Goal: Transaction & Acquisition: Purchase product/service

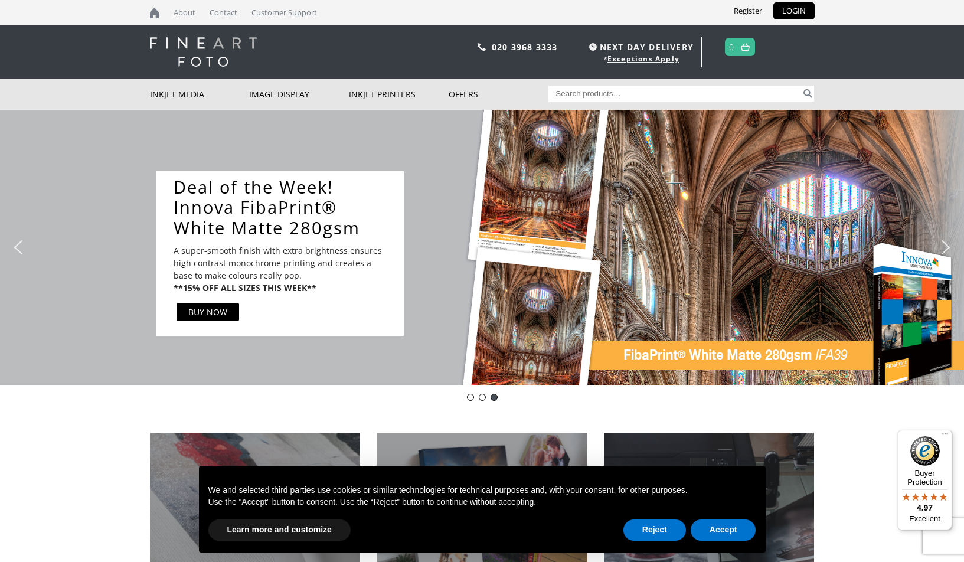
click at [598, 91] on input "Search for:" at bounding box center [674, 94] width 253 height 16
type input "IFA 15"
click at [807, 93] on button "Search" at bounding box center [808, 94] width 14 height 16
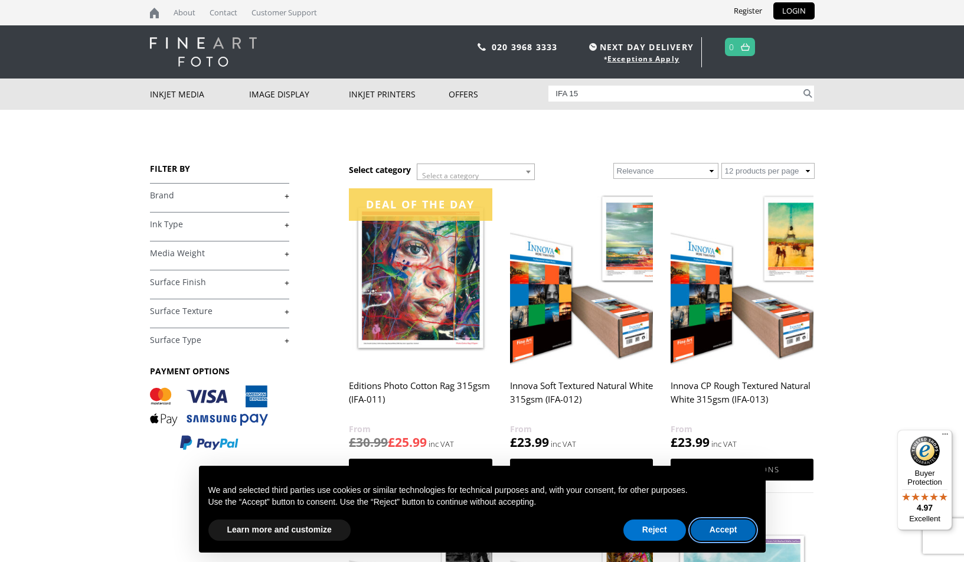
click at [721, 532] on button "Accept" at bounding box center [724, 529] width 66 height 21
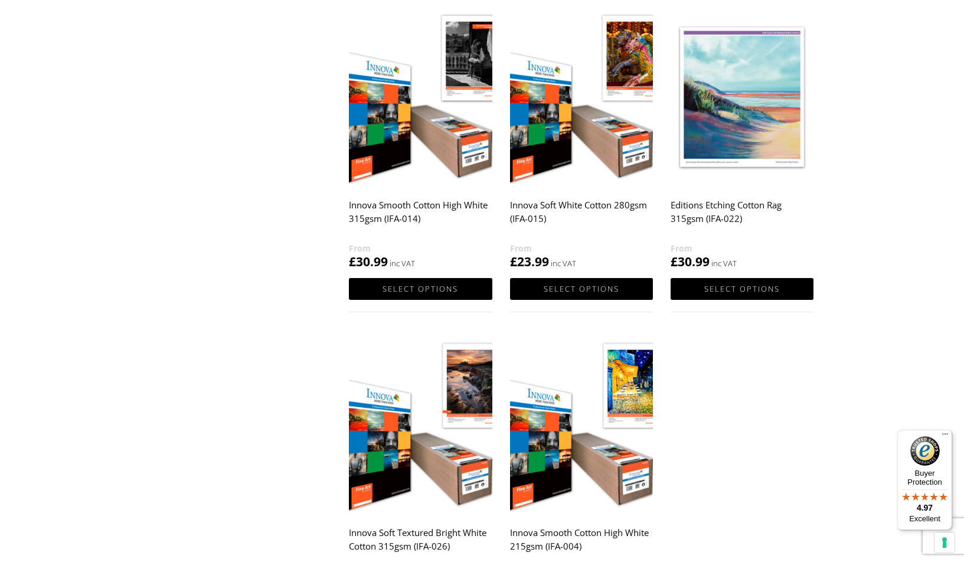
scroll to position [508, 0]
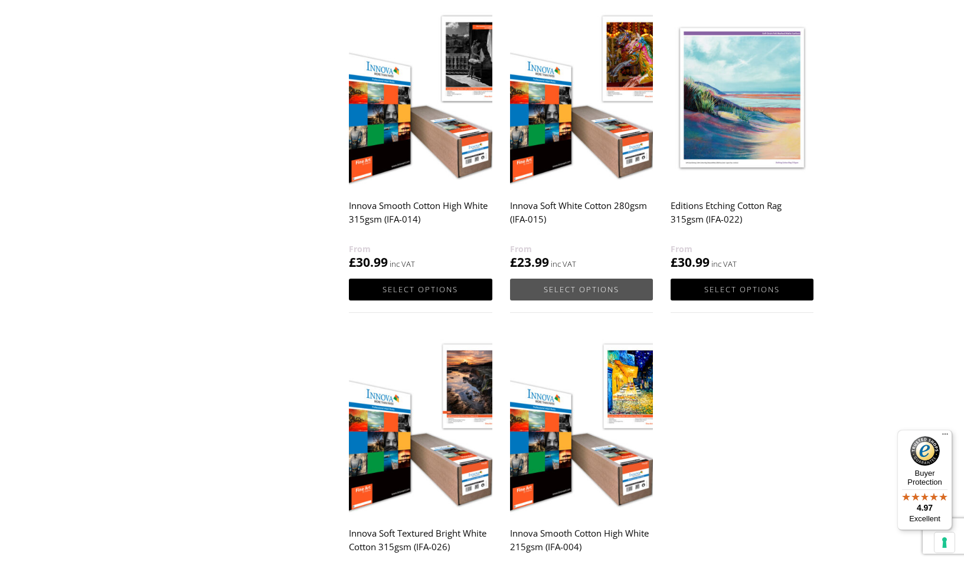
click at [566, 287] on link "Select options" at bounding box center [581, 290] width 143 height 22
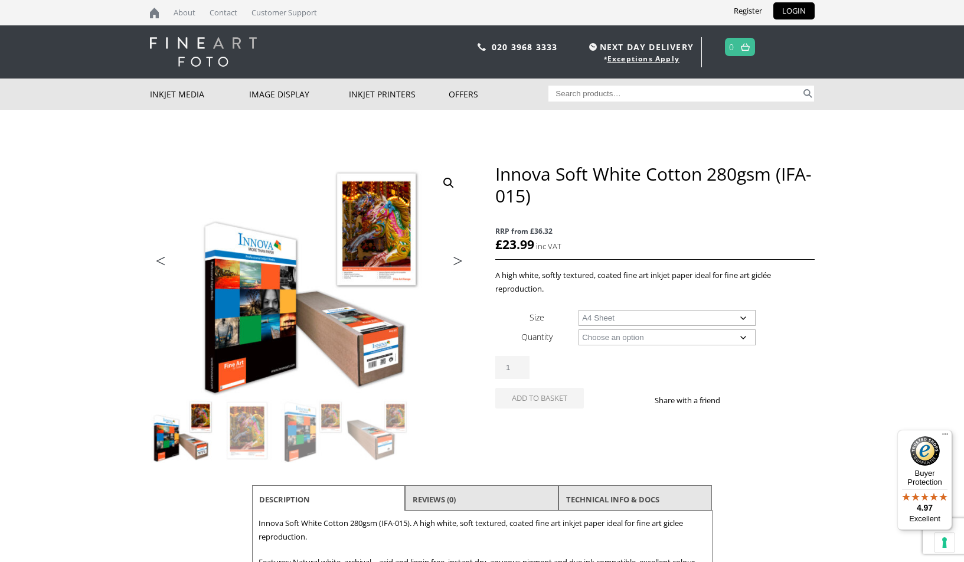
select select "a4-sheet"
select select "25-sheets"
select select "a4-sheet"
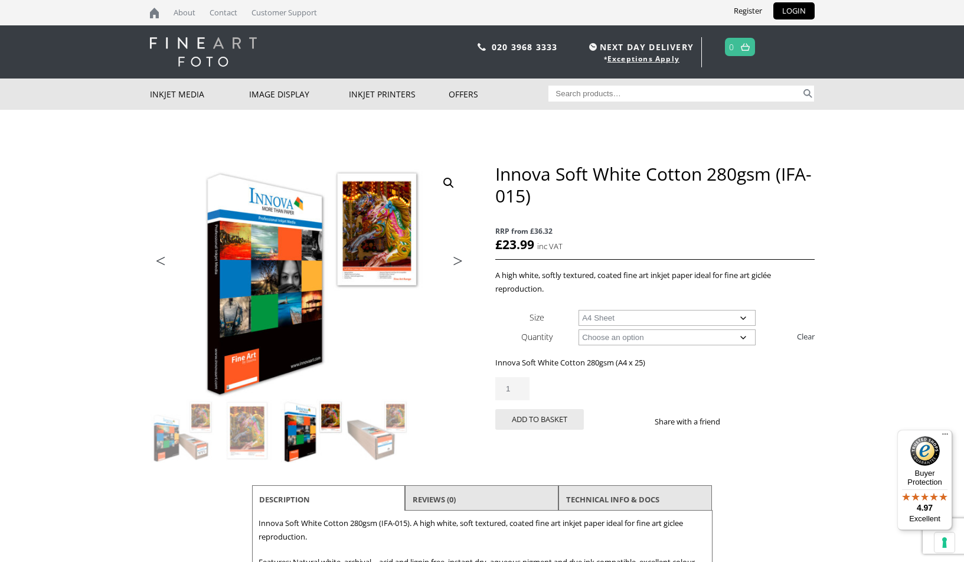
type input "2"
click at [515, 386] on input "2" at bounding box center [512, 388] width 34 height 23
click at [549, 417] on button "Add to basket" at bounding box center [539, 419] width 89 height 21
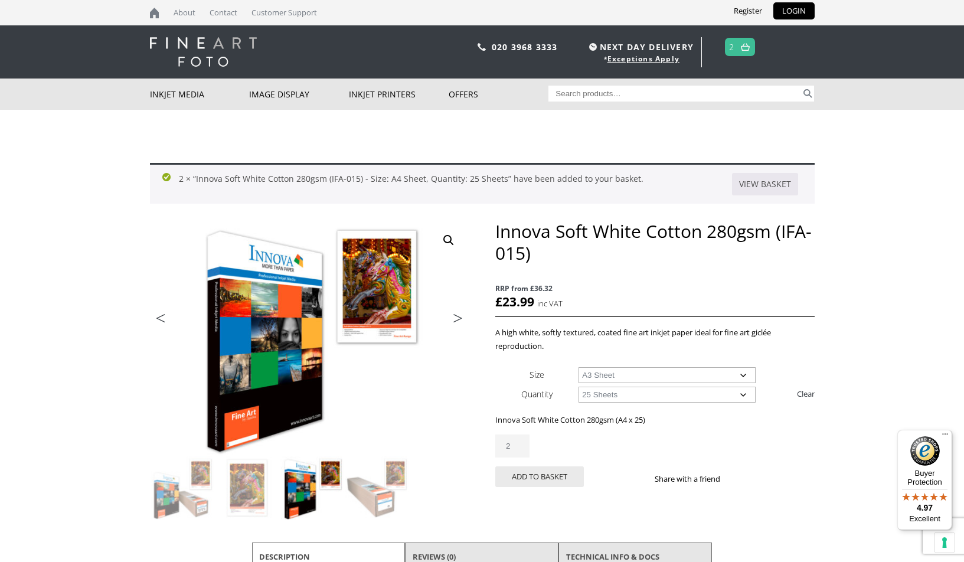
select select "a3-sheet"
type input "1"
click at [518, 446] on input "1" at bounding box center [512, 445] width 34 height 23
click at [548, 472] on button "Add to basket" at bounding box center [539, 476] width 89 height 21
click at [748, 47] on img at bounding box center [745, 47] width 9 height 8
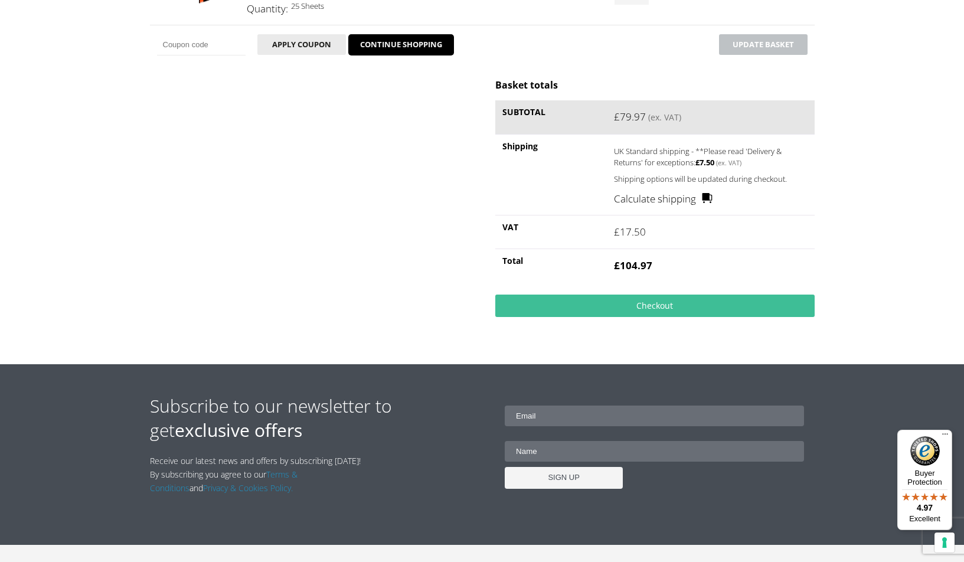
scroll to position [325, 0]
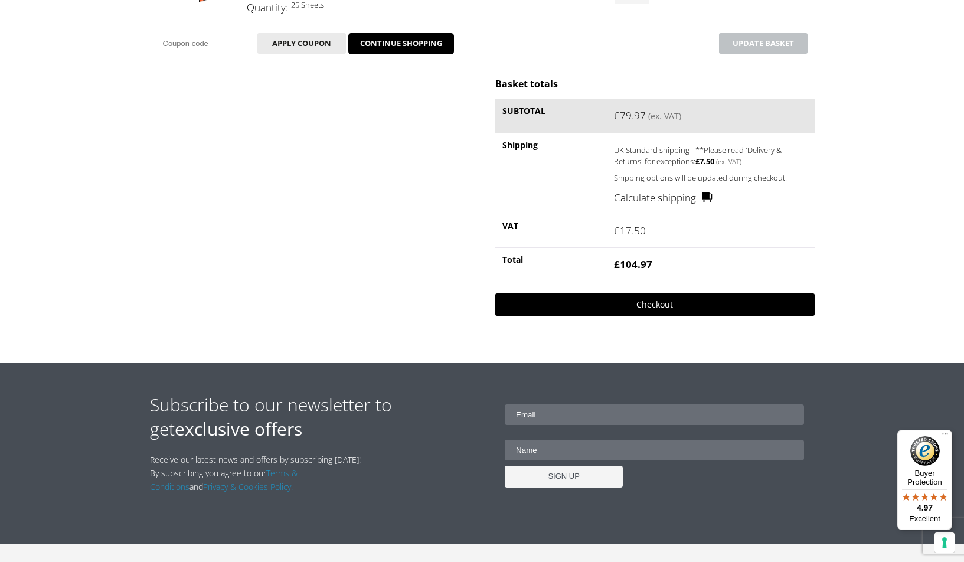
click at [653, 299] on link "Checkout" at bounding box center [654, 304] width 319 height 22
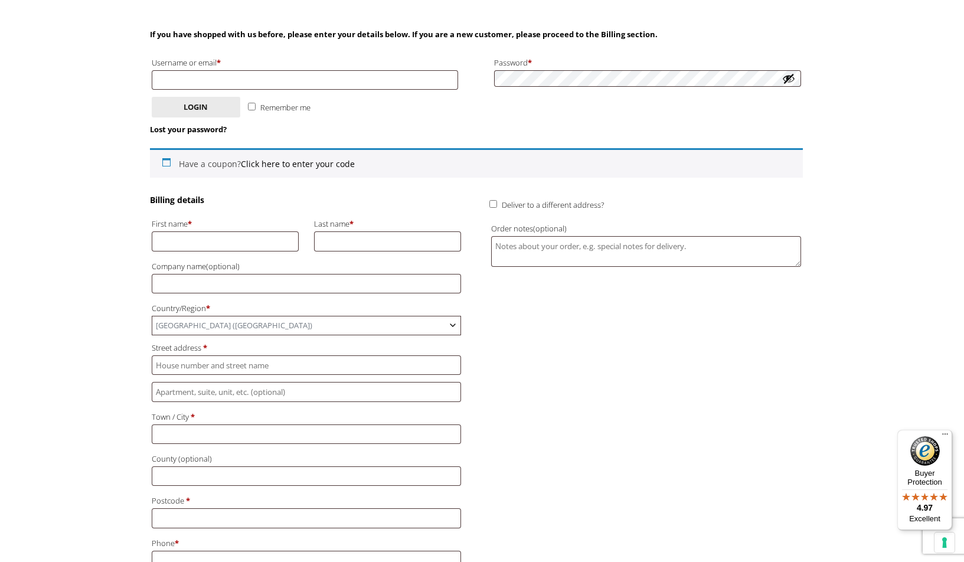
scroll to position [171, 1]
click at [261, 244] on p "First name *" at bounding box center [225, 232] width 151 height 38
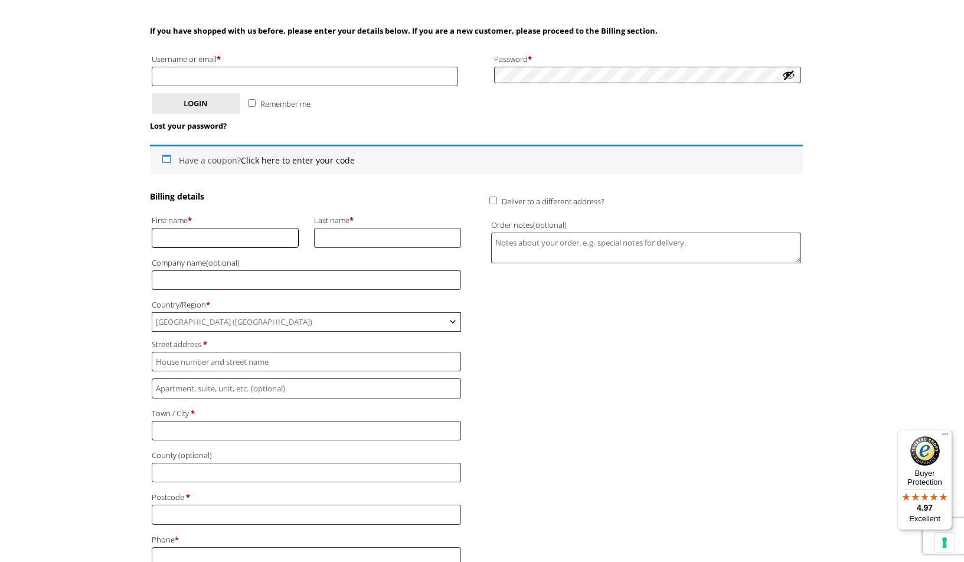
scroll to position [175, 0]
type input "Jane"
type input "Massey"
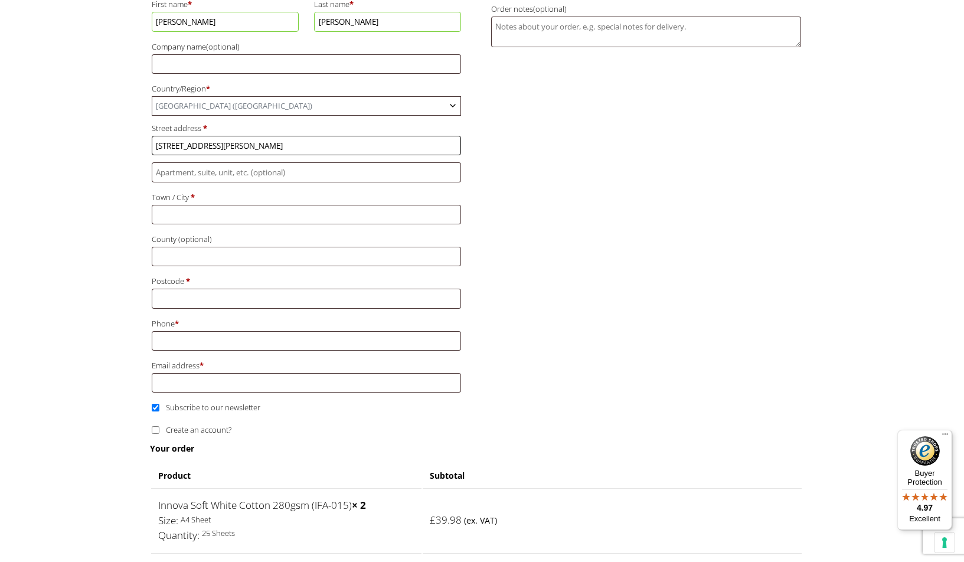
scroll to position [397, 0]
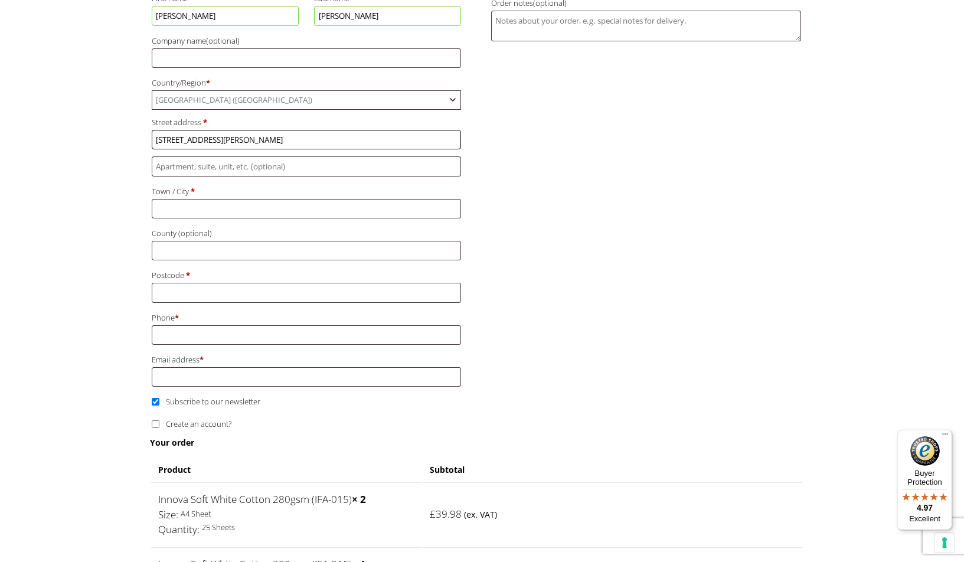
type input "45 Cranmer Avenue"
type input "Hove"
type input "East Sussex"
drag, startPoint x: 188, startPoint y: 267, endPoint x: 293, endPoint y: 257, distance: 105.0
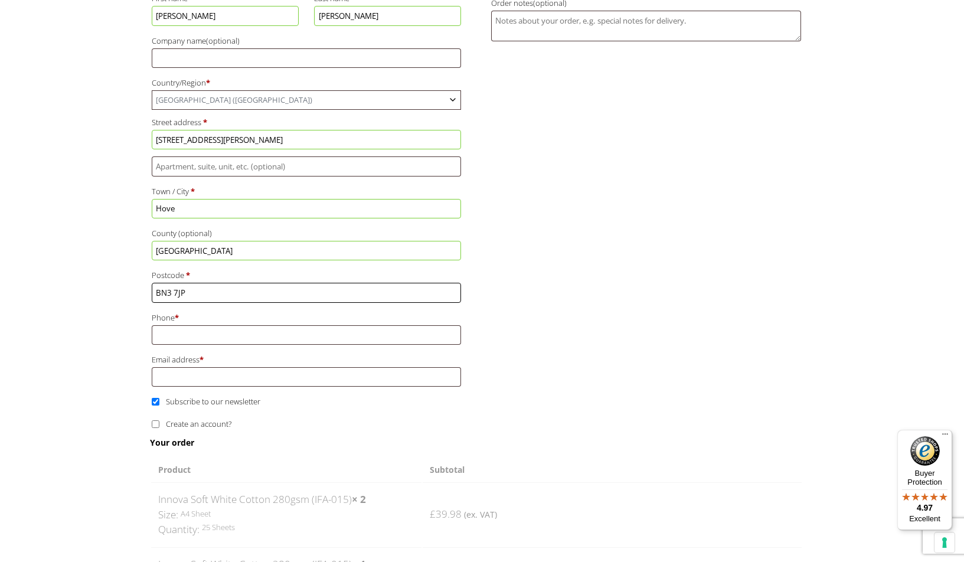
type input "BN3 7JP"
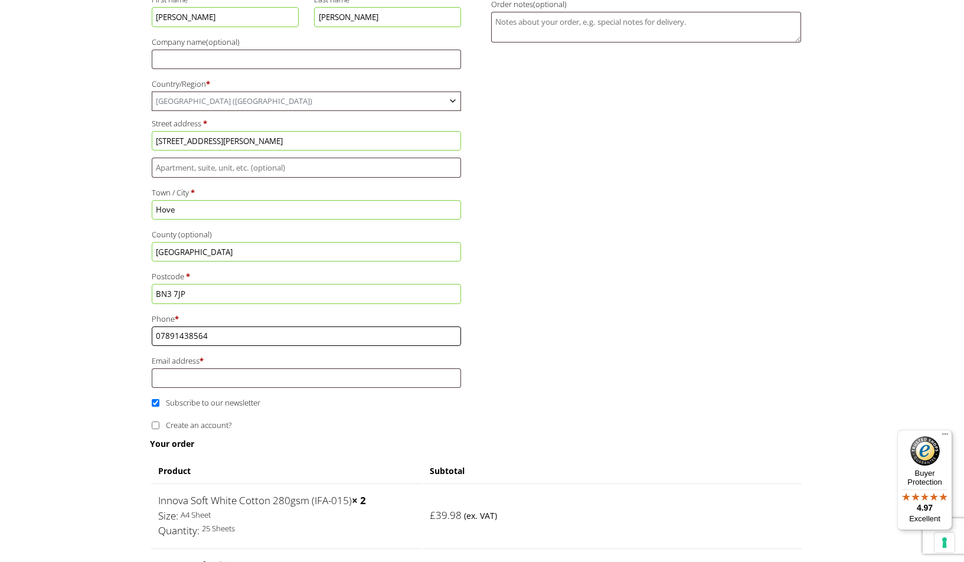
type input "07891438564"
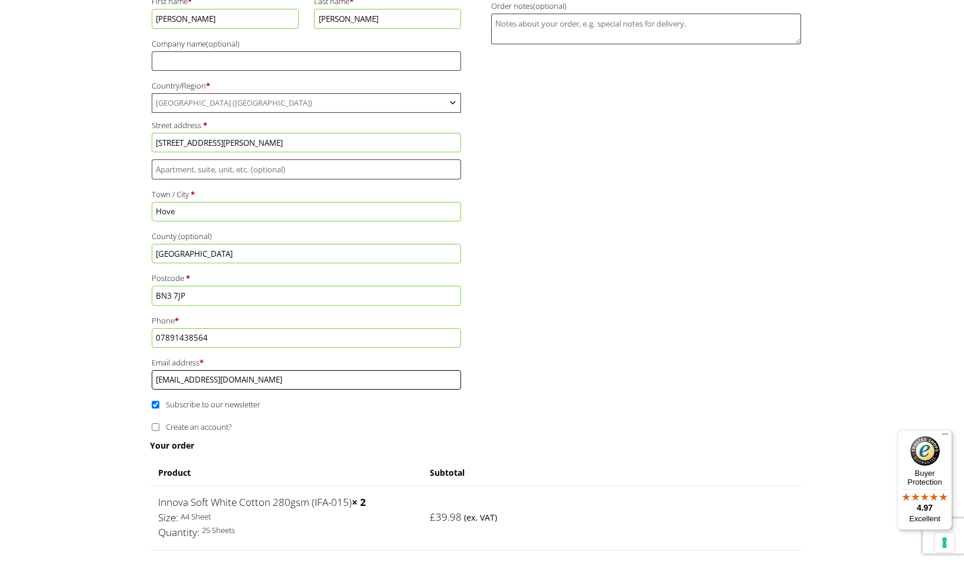
type input "string-janemassey@hotmail.com"
click at [152, 401] on input "Subscribe to our newsletter" at bounding box center [156, 405] width 8 height 8
checkbox input "false"
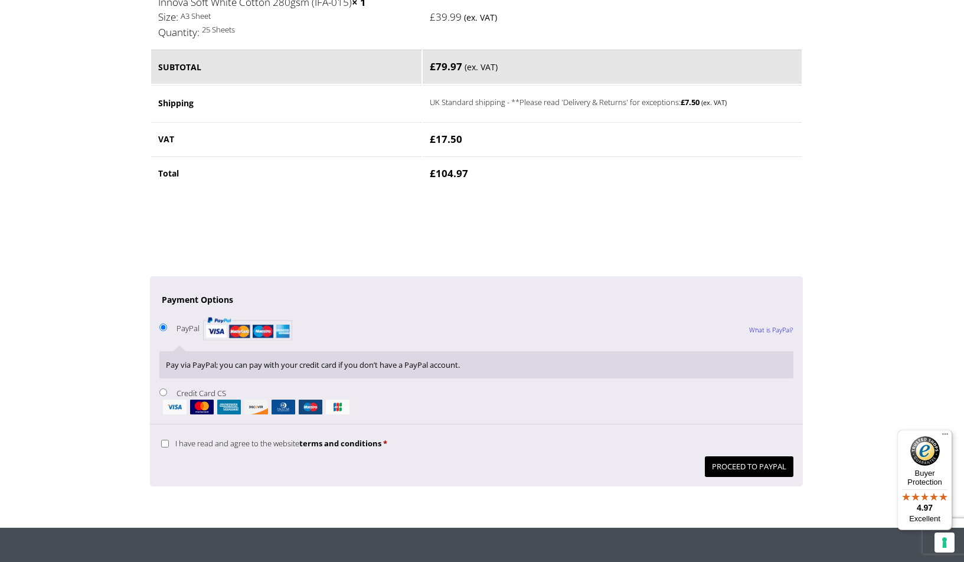
scroll to position [959, 0]
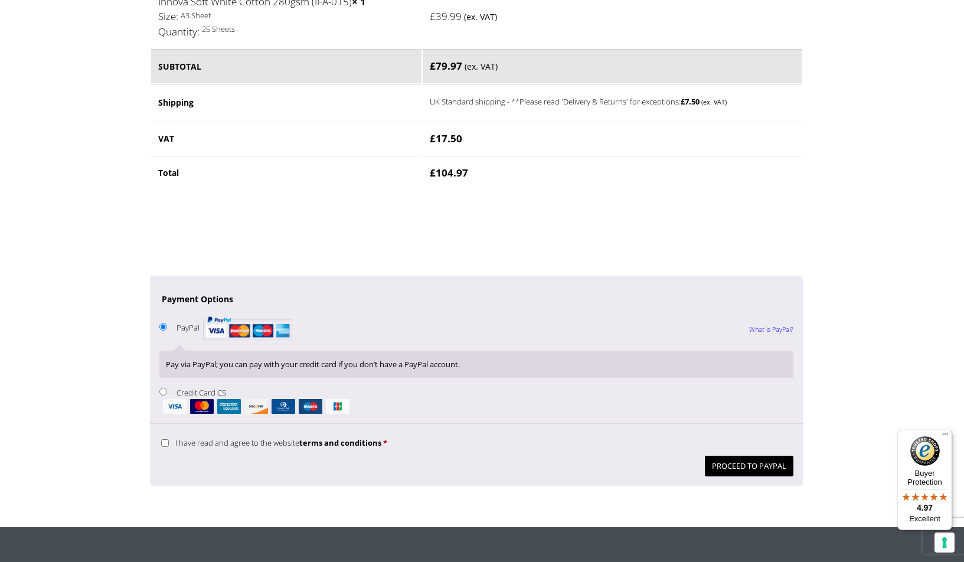
click at [164, 439] on input "I have read and agree to the website terms and conditions *" at bounding box center [165, 443] width 8 height 8
checkbox input "true"
click at [742, 456] on button "Proceed to PayPal" at bounding box center [749, 466] width 89 height 21
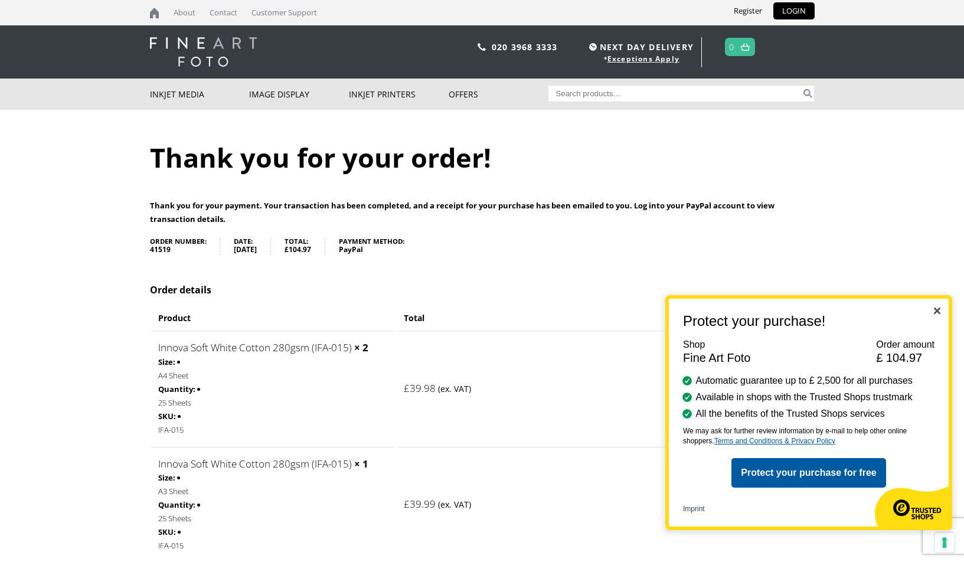
click at [937, 309] on img "Close" at bounding box center [937, 311] width 6 height 6
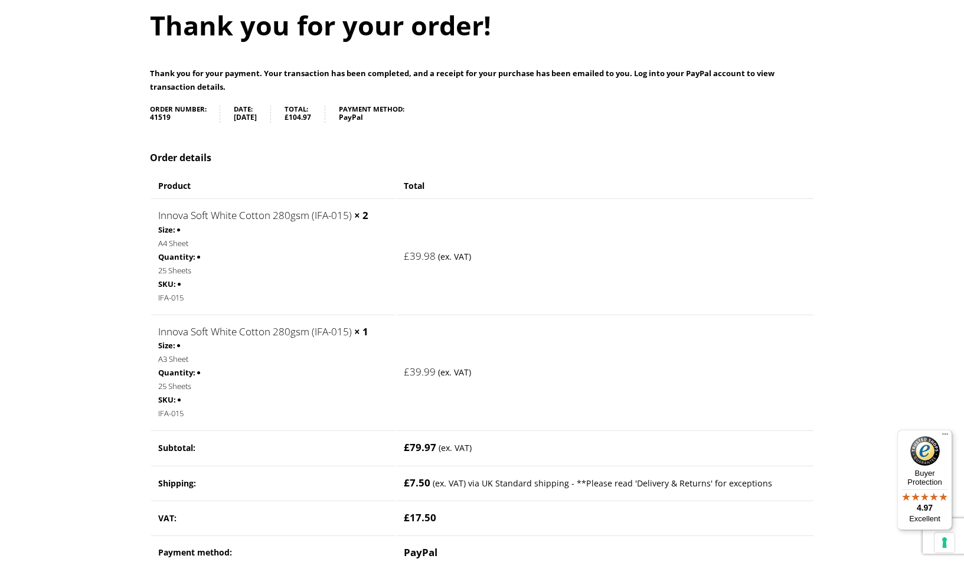
scroll to position [132, 0]
